Goal: Check status: Check status

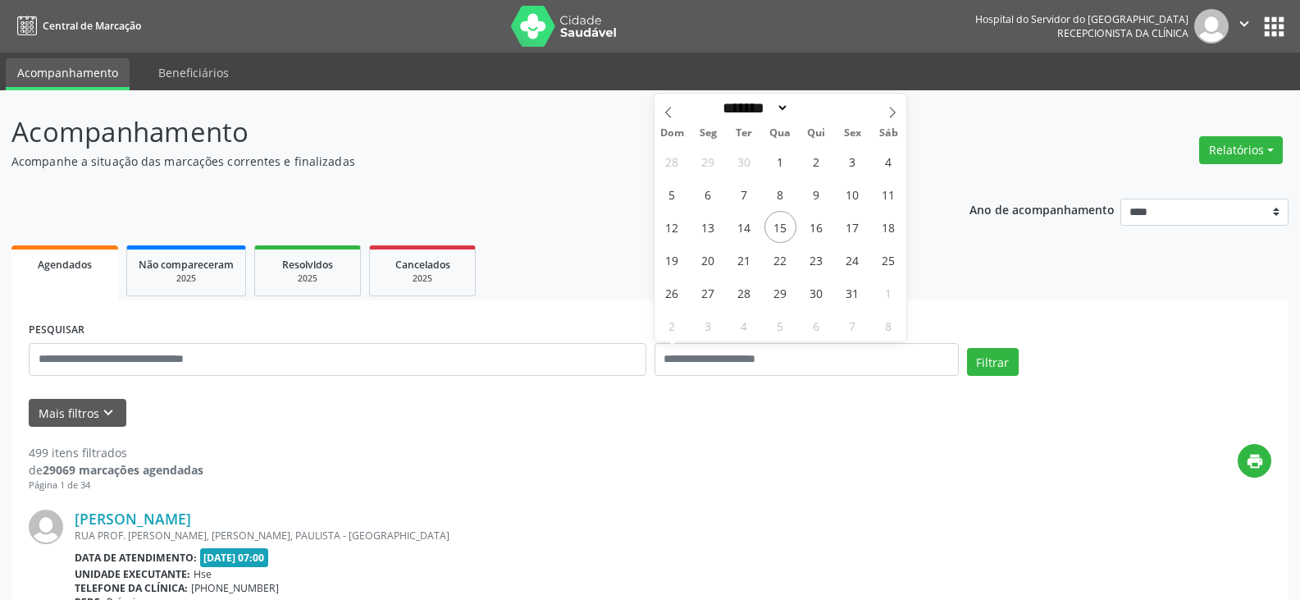
select select "*"
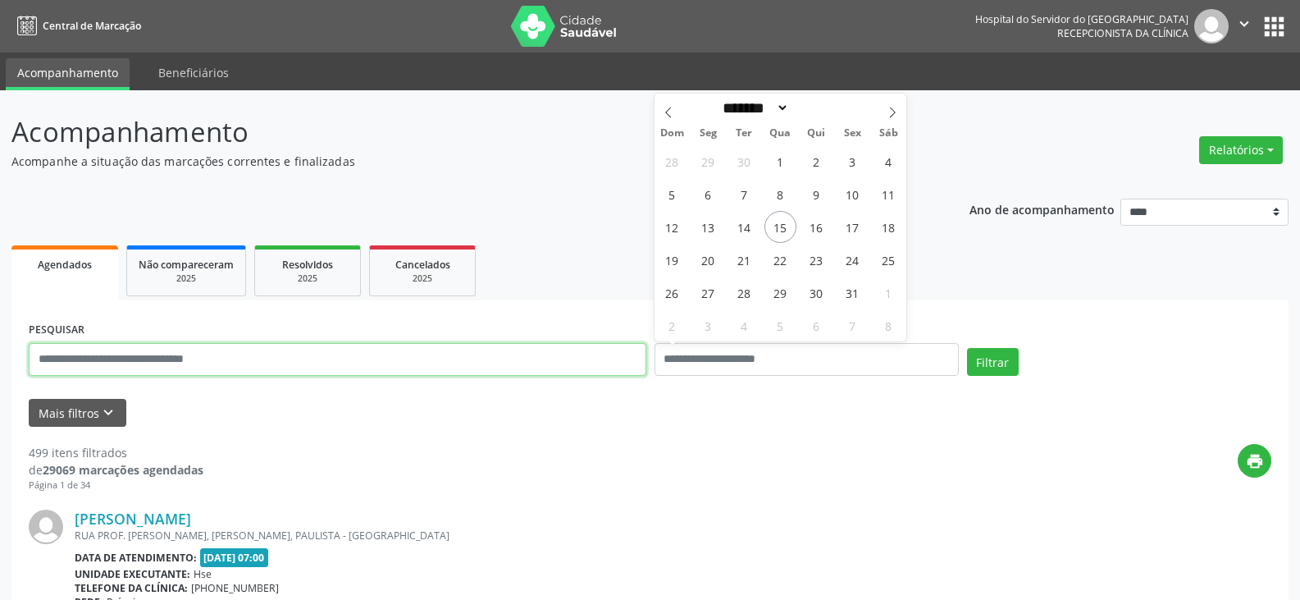
drag, startPoint x: 0, startPoint y: 0, endPoint x: 546, endPoint y: 359, distance: 653.6
click at [546, 359] on input "text" at bounding box center [338, 359] width 618 height 33
paste input "**********"
click at [967, 348] on button "Filtrar" at bounding box center [993, 362] width 52 height 28
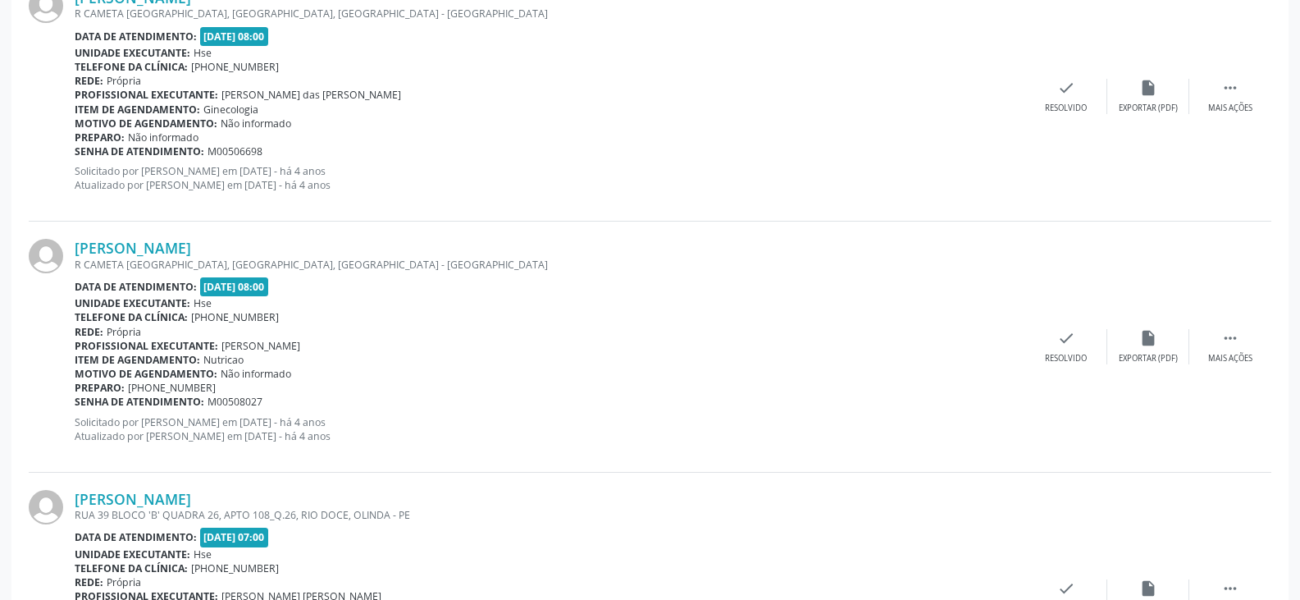
scroll to position [3727, 0]
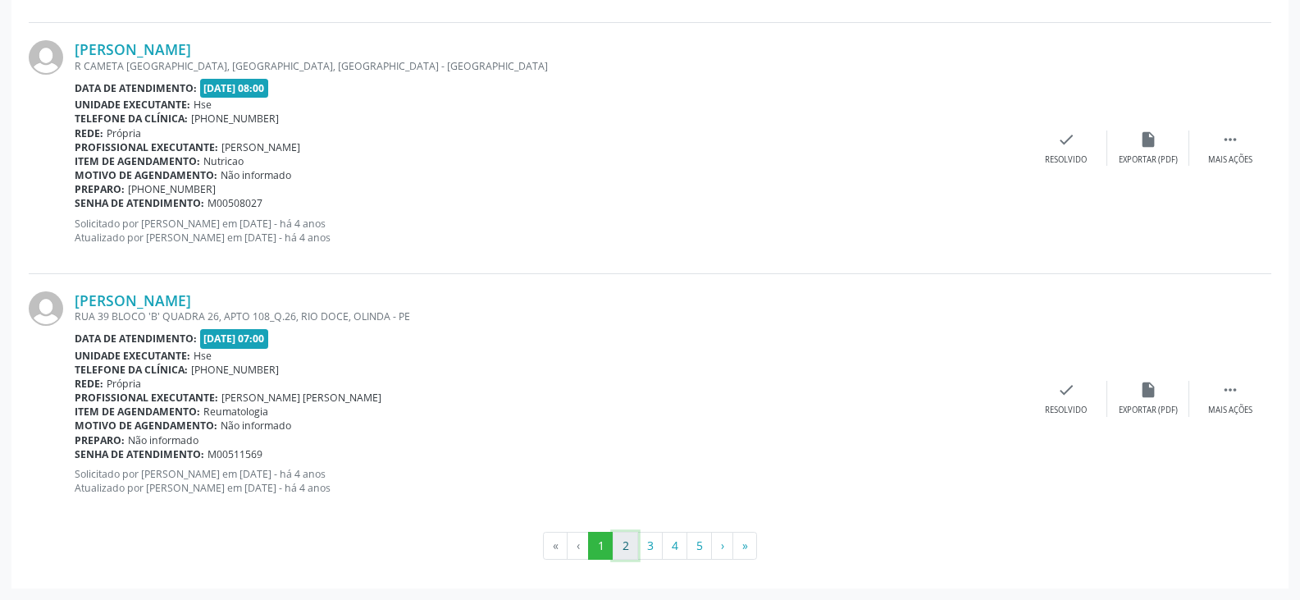
click at [617, 550] on button "2" at bounding box center [625, 546] width 25 height 28
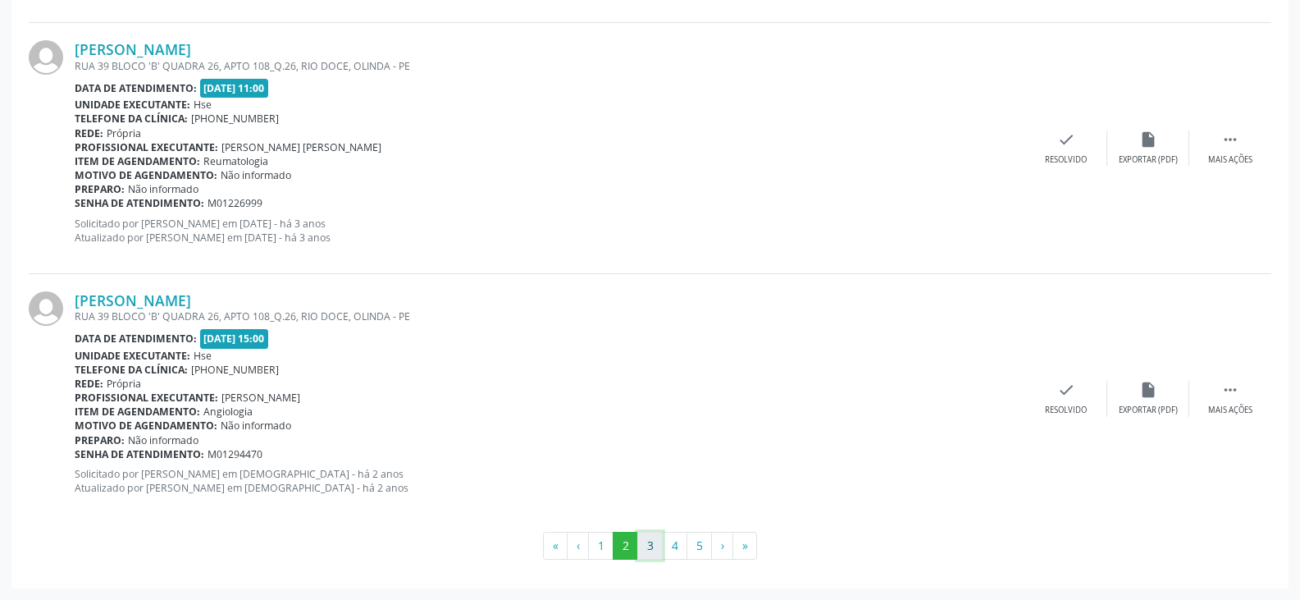
click at [652, 538] on button "3" at bounding box center [650, 546] width 25 height 28
click at [679, 546] on button "4" at bounding box center [674, 546] width 25 height 28
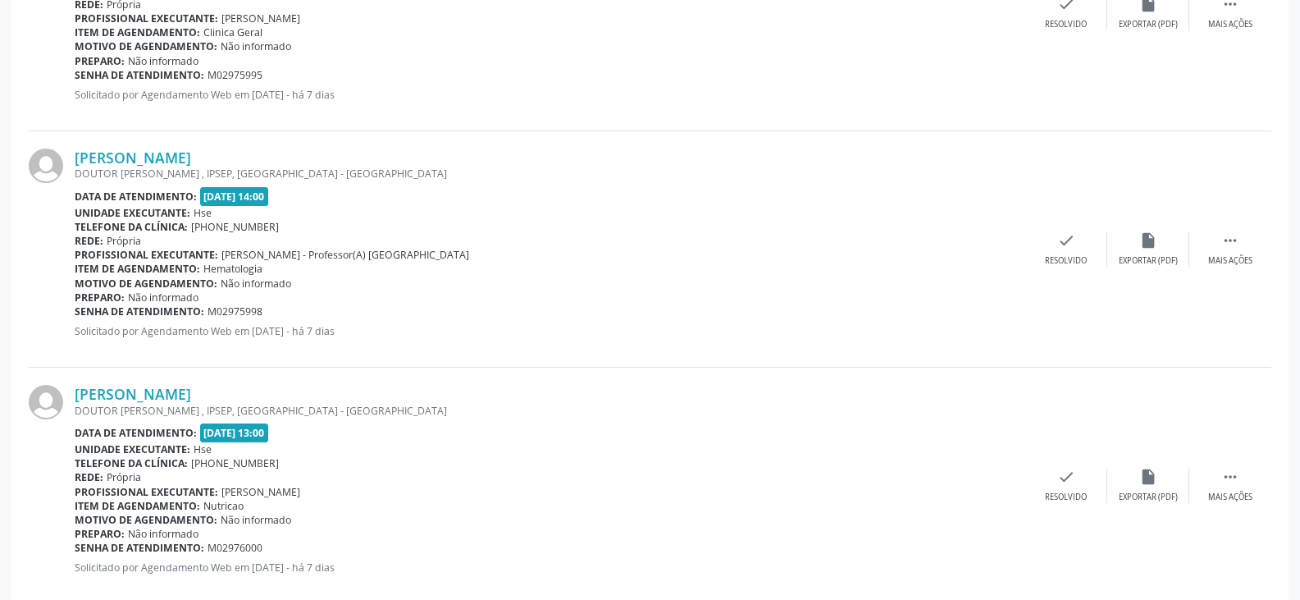
scroll to position [3656, 0]
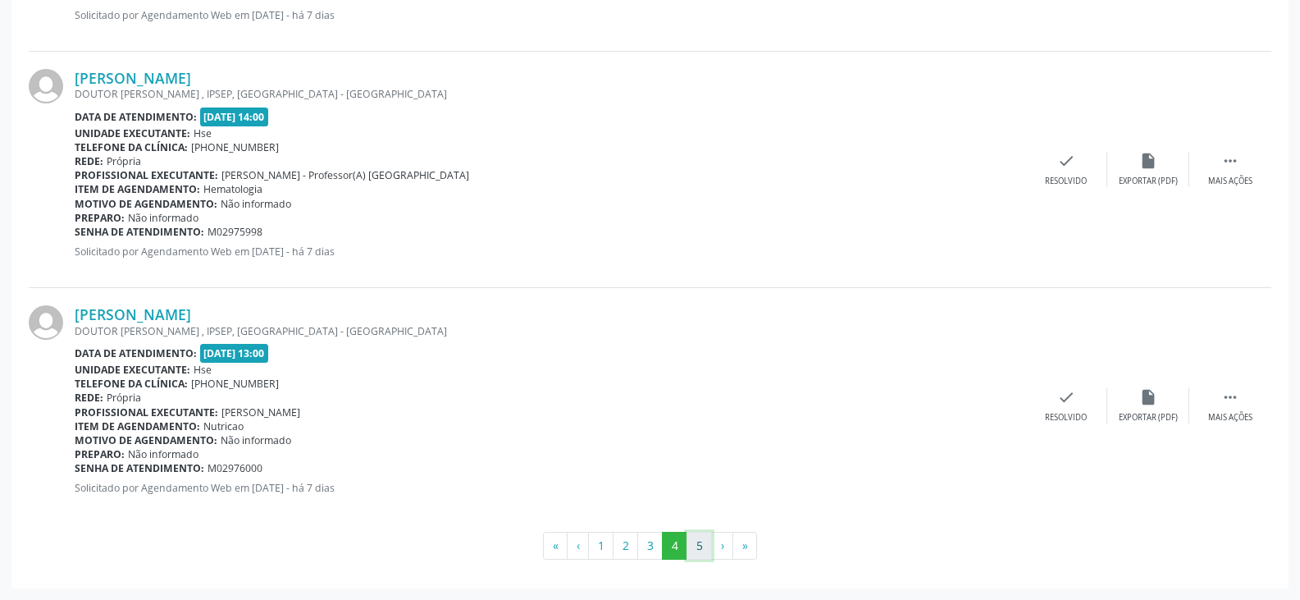
click at [694, 556] on button "5" at bounding box center [699, 546] width 25 height 28
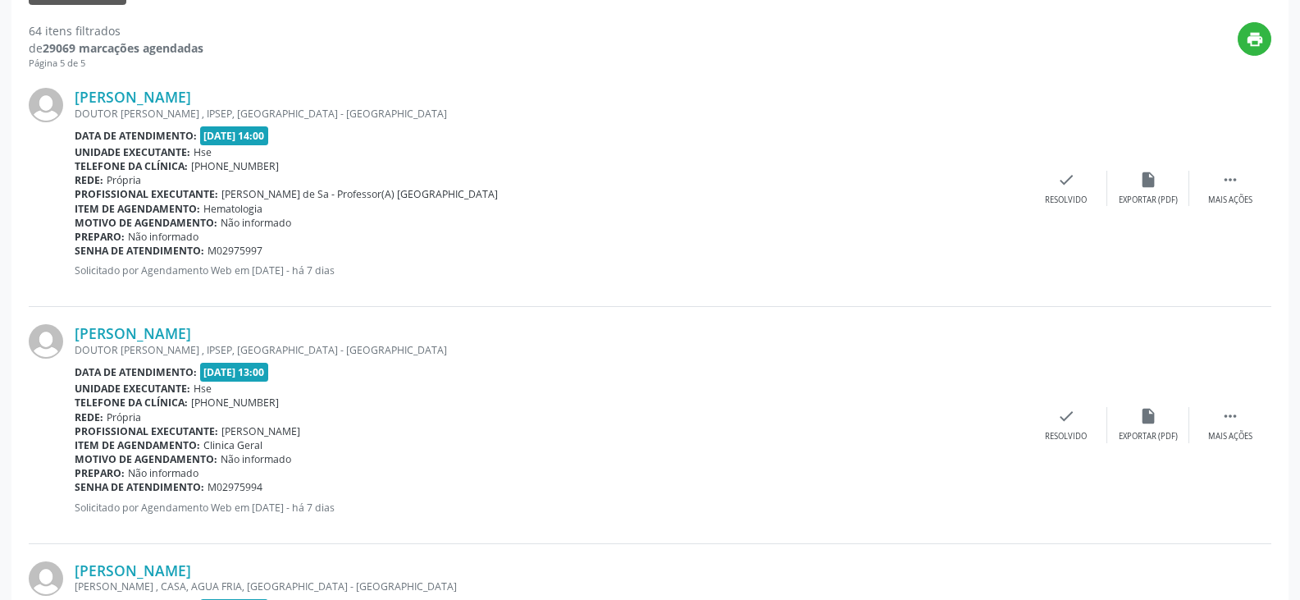
scroll to position [0, 0]
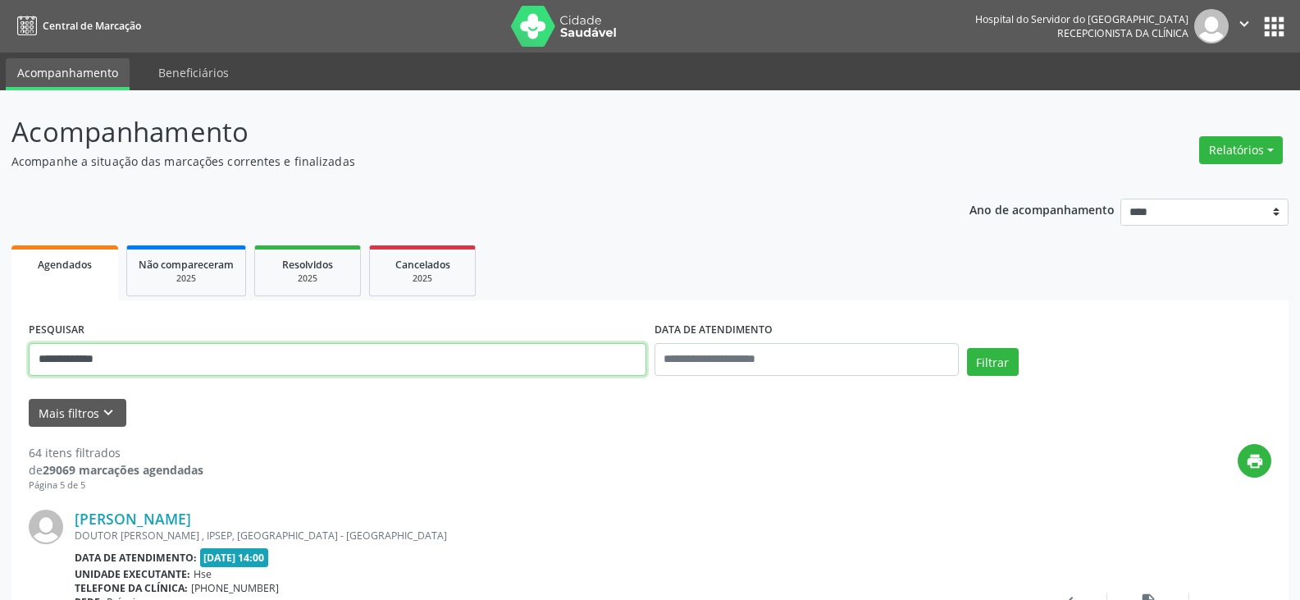
drag, startPoint x: 150, startPoint y: 360, endPoint x: 2, endPoint y: 262, distance: 177.5
type input "*****"
click at [967, 348] on button "Filtrar" at bounding box center [993, 362] width 52 height 28
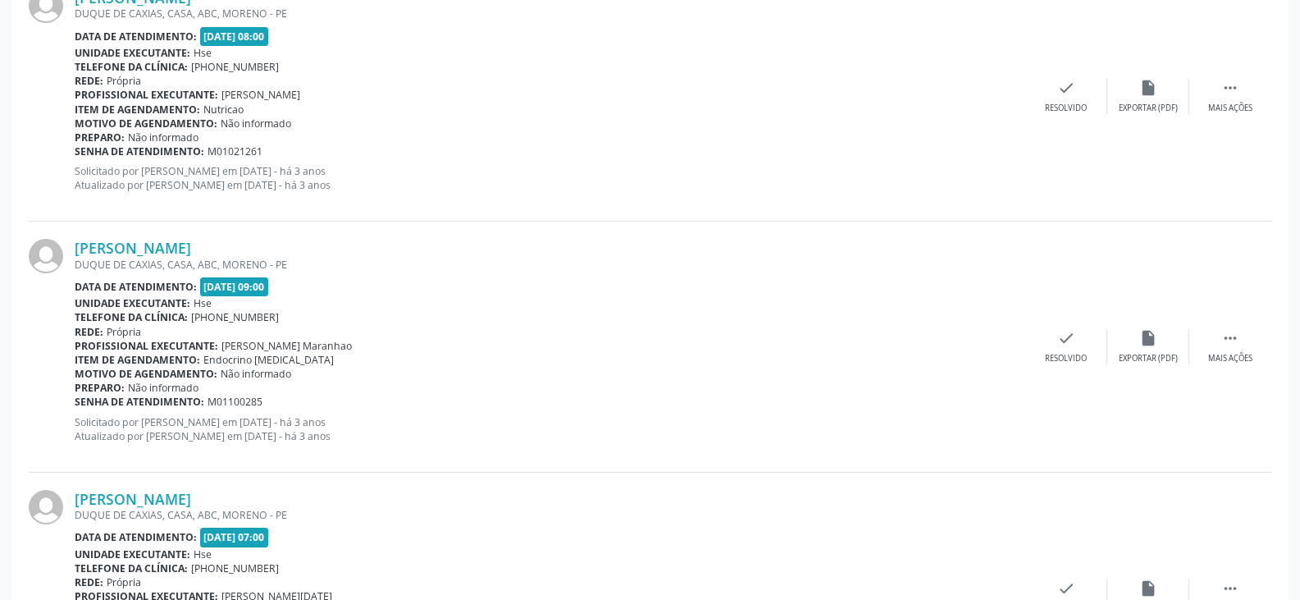
scroll to position [3727, 0]
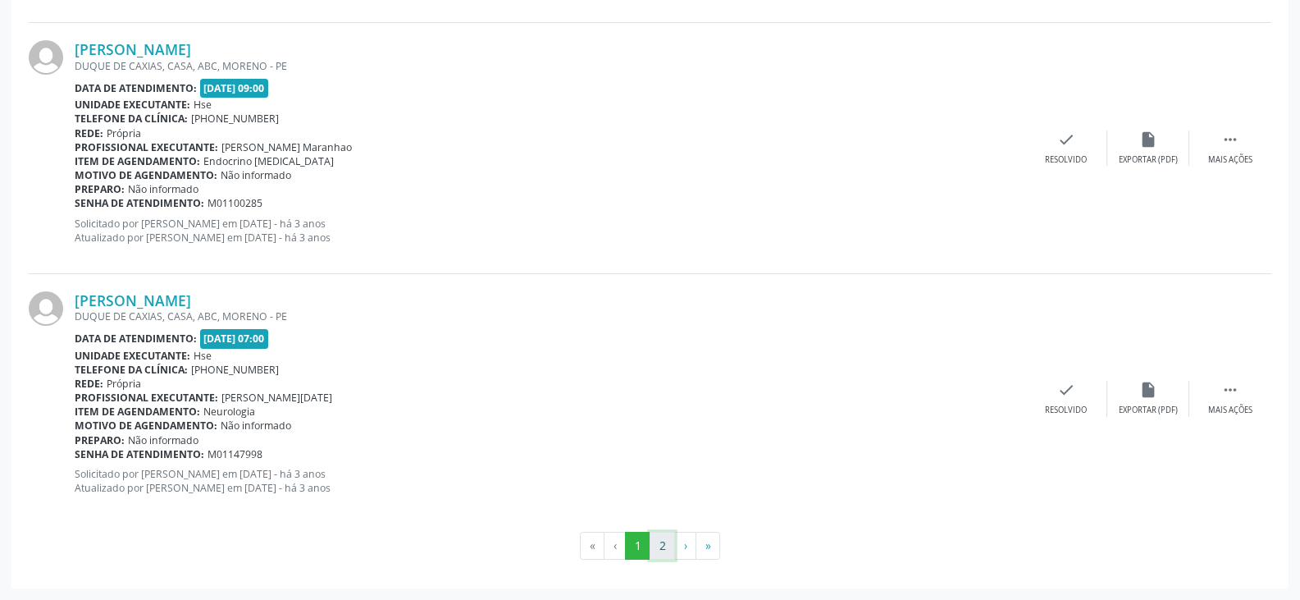
click at [652, 546] on button "2" at bounding box center [662, 546] width 25 height 28
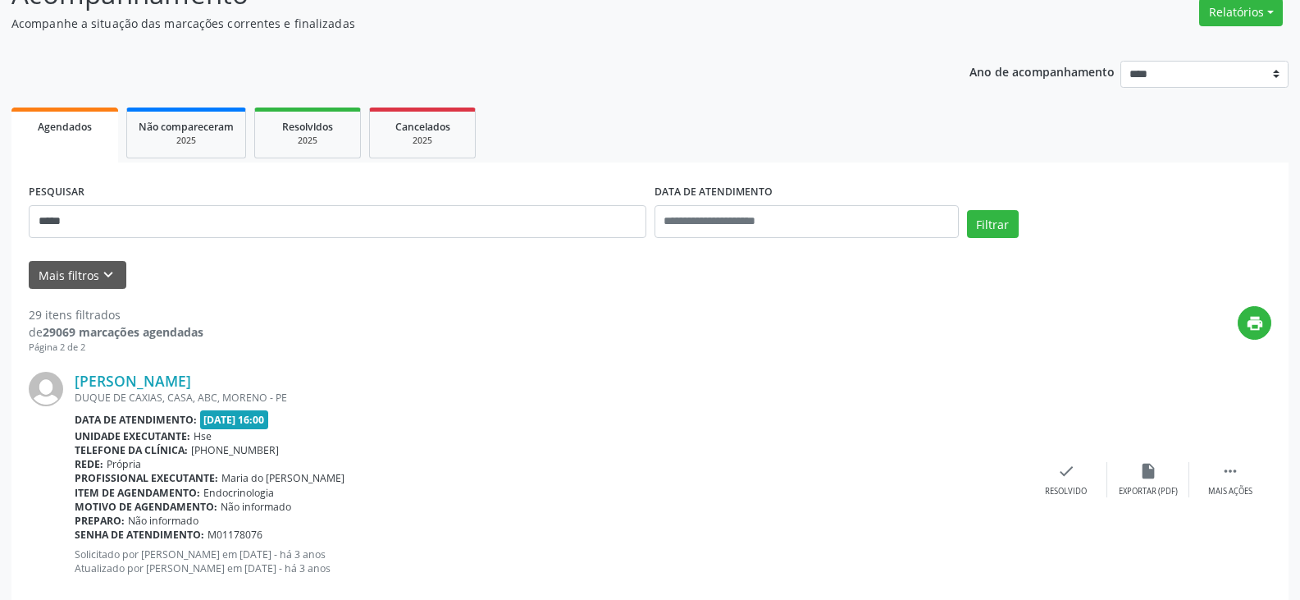
scroll to position [0, 0]
